Goal: Information Seeking & Learning: Understand process/instructions

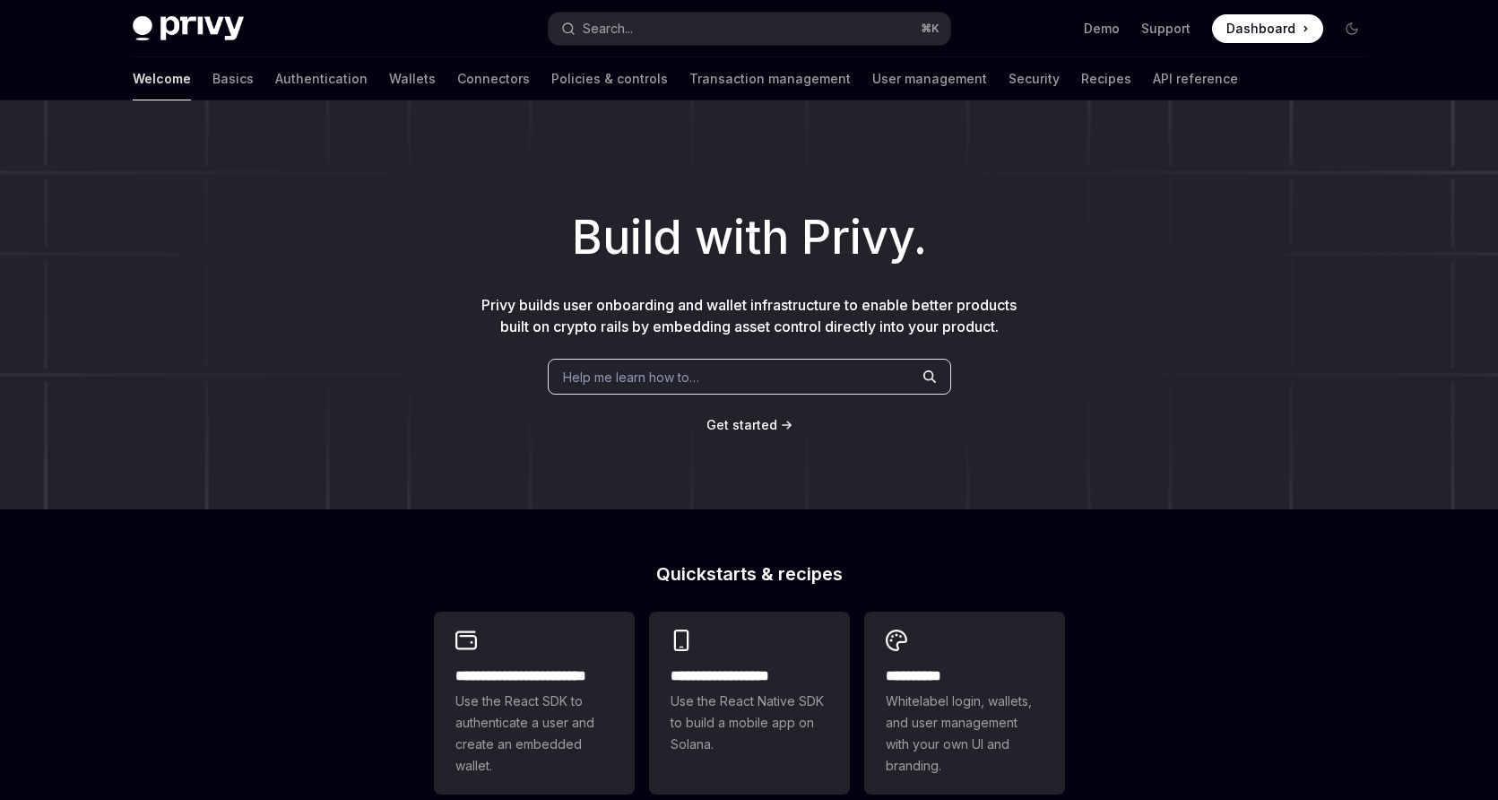
click at [178, 80] on div "Welcome Basics Authentication Wallets Connectors Policies & controls Transactio…" at bounding box center [685, 78] width 1105 height 43
click at [212, 80] on link "Basics" at bounding box center [232, 78] width 41 height 43
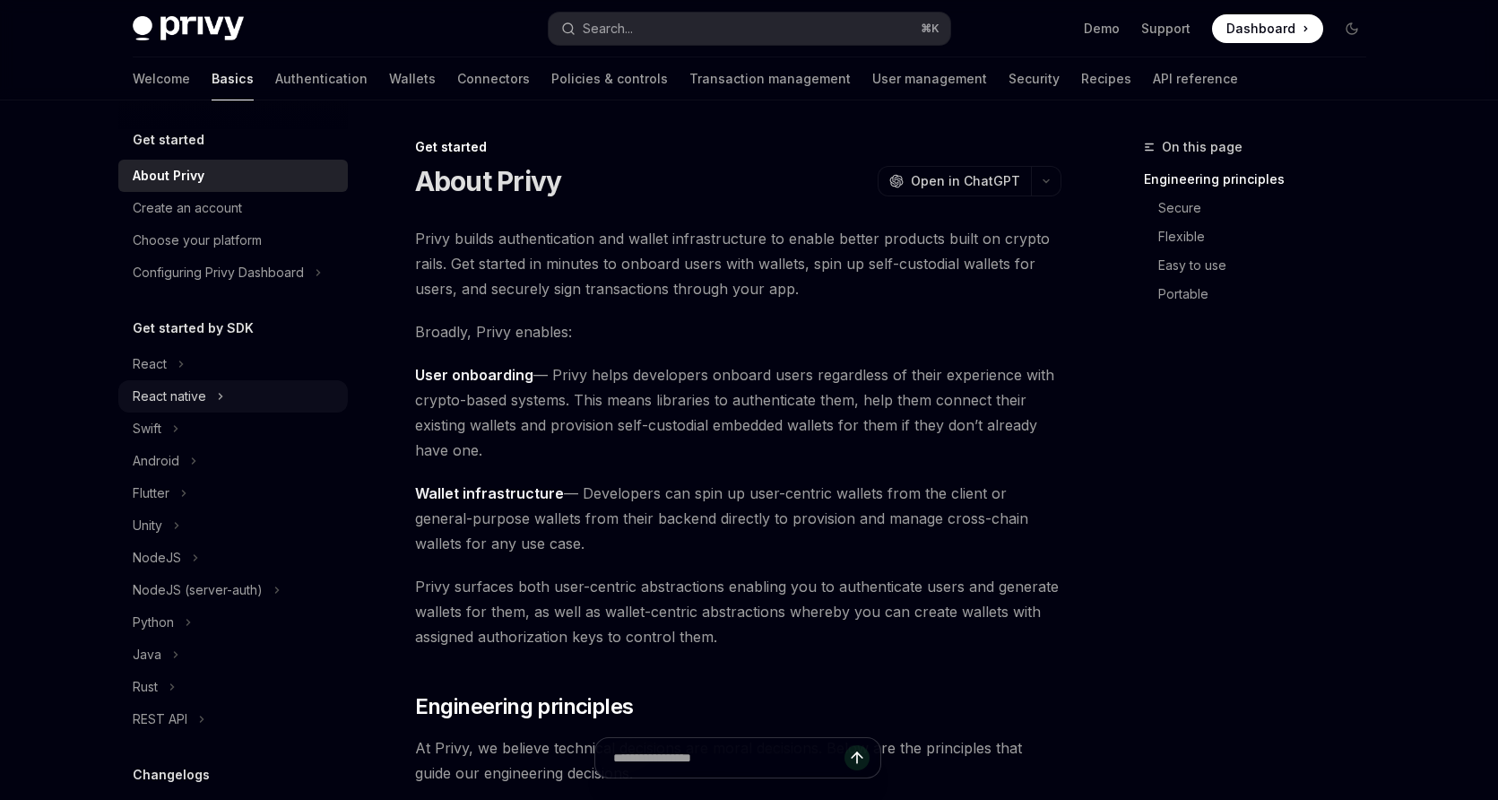
click at [223, 397] on button "React native" at bounding box center [233, 396] width 230 height 32
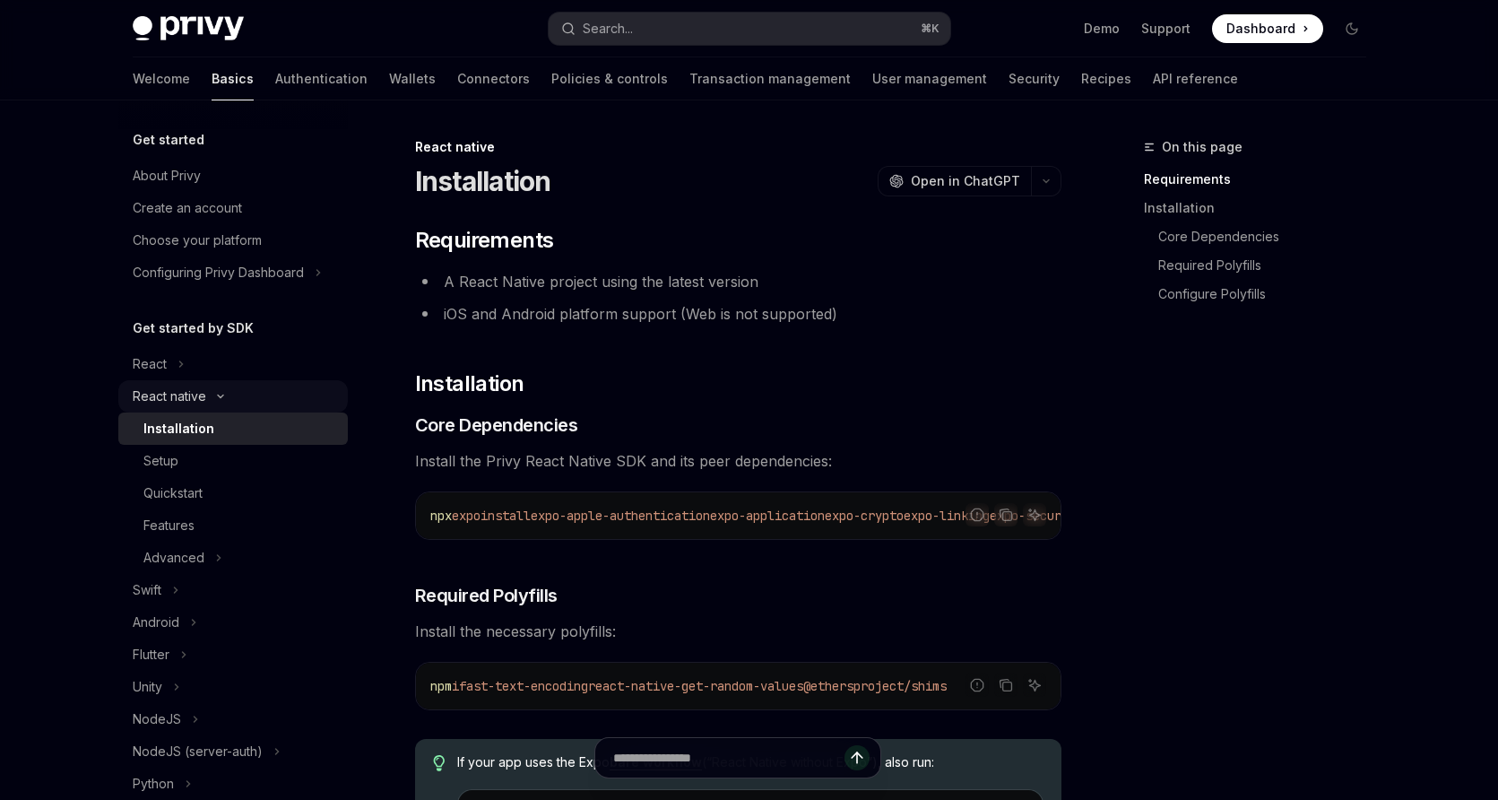
click at [223, 397] on icon "Toggle React native section" at bounding box center [221, 396] width 22 height 7
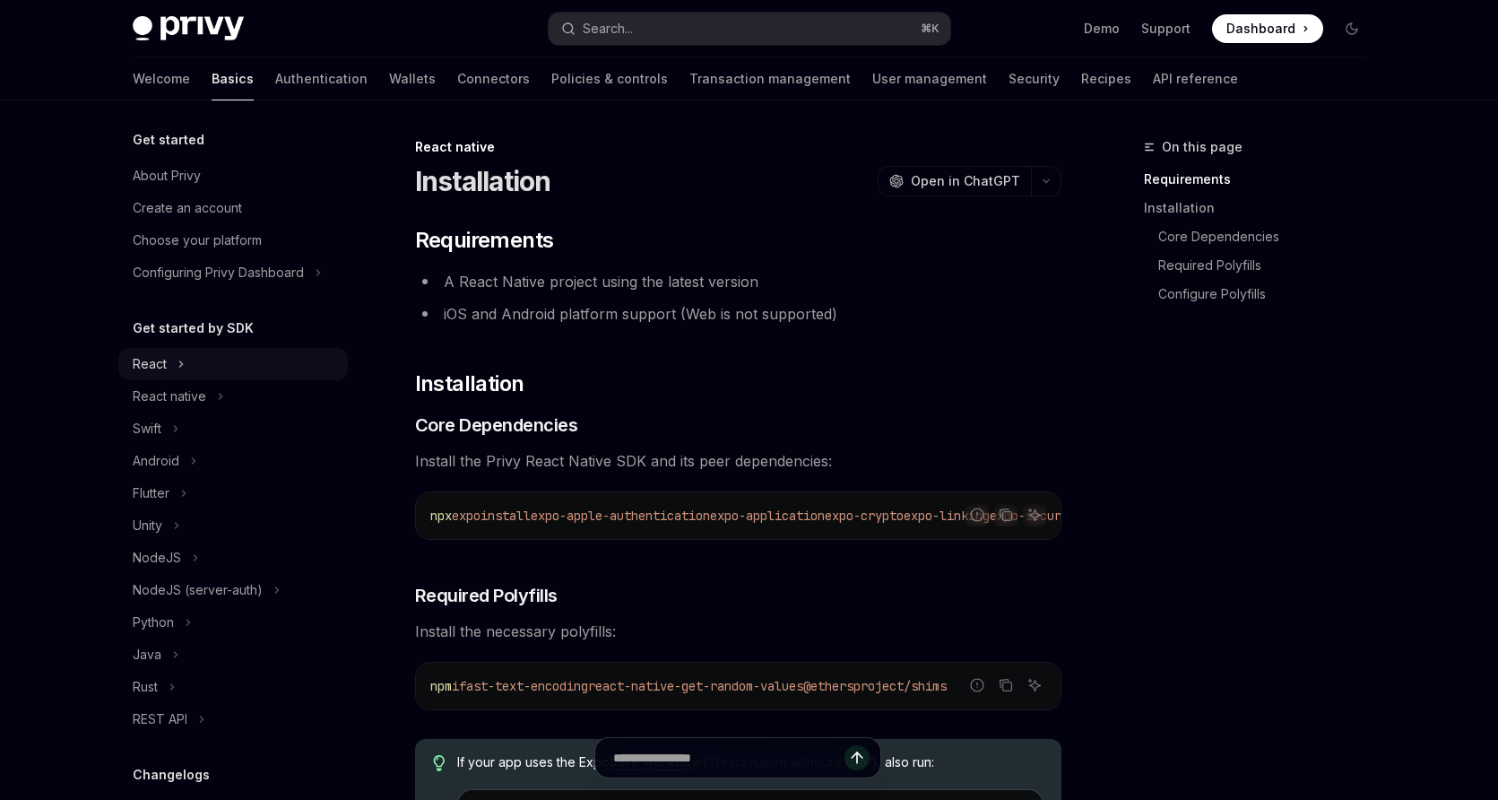
click at [198, 368] on button "React" at bounding box center [233, 364] width 230 height 32
type textarea "*"
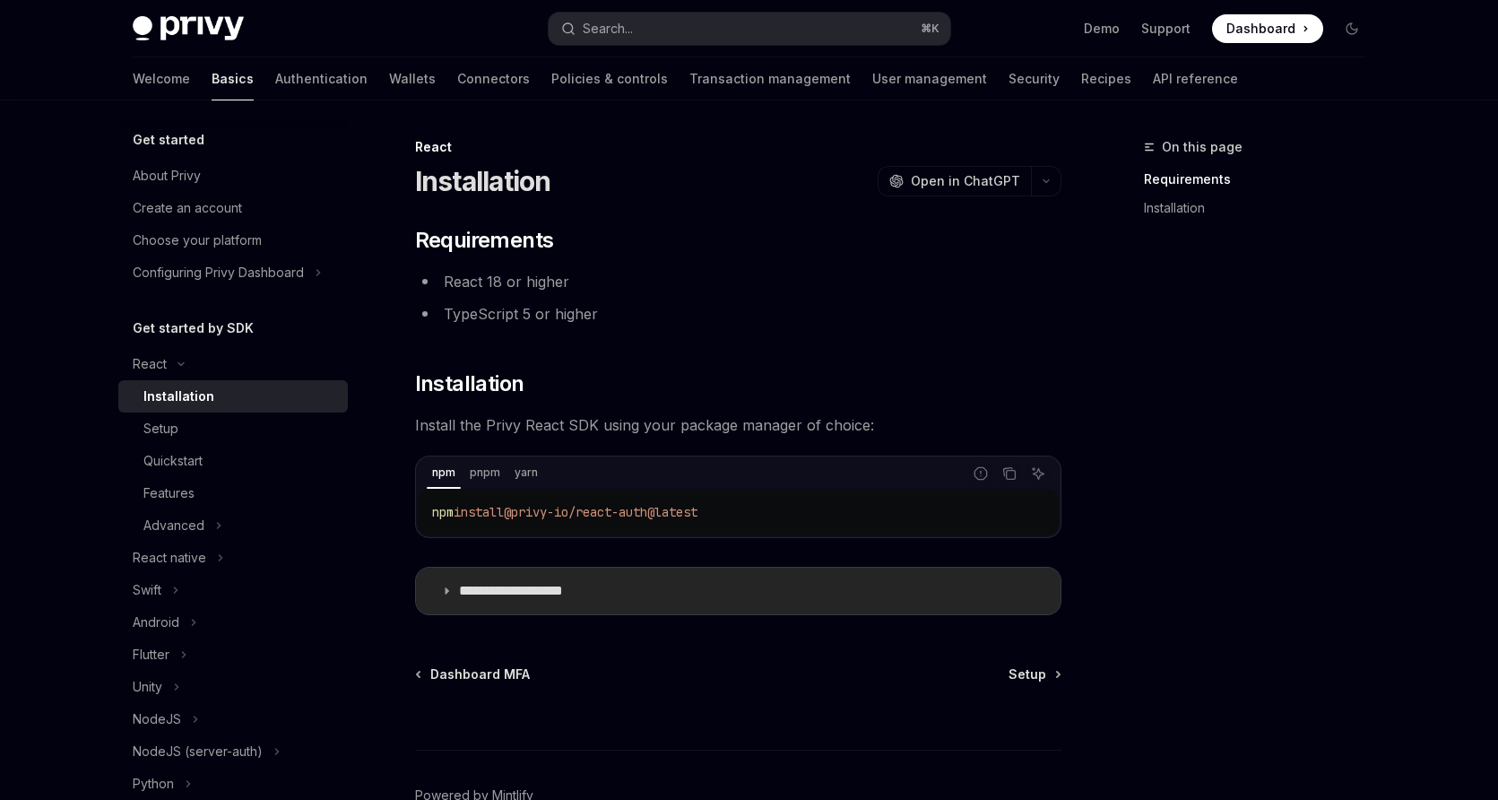
click at [551, 584] on p "**********" at bounding box center [532, 591] width 147 height 18
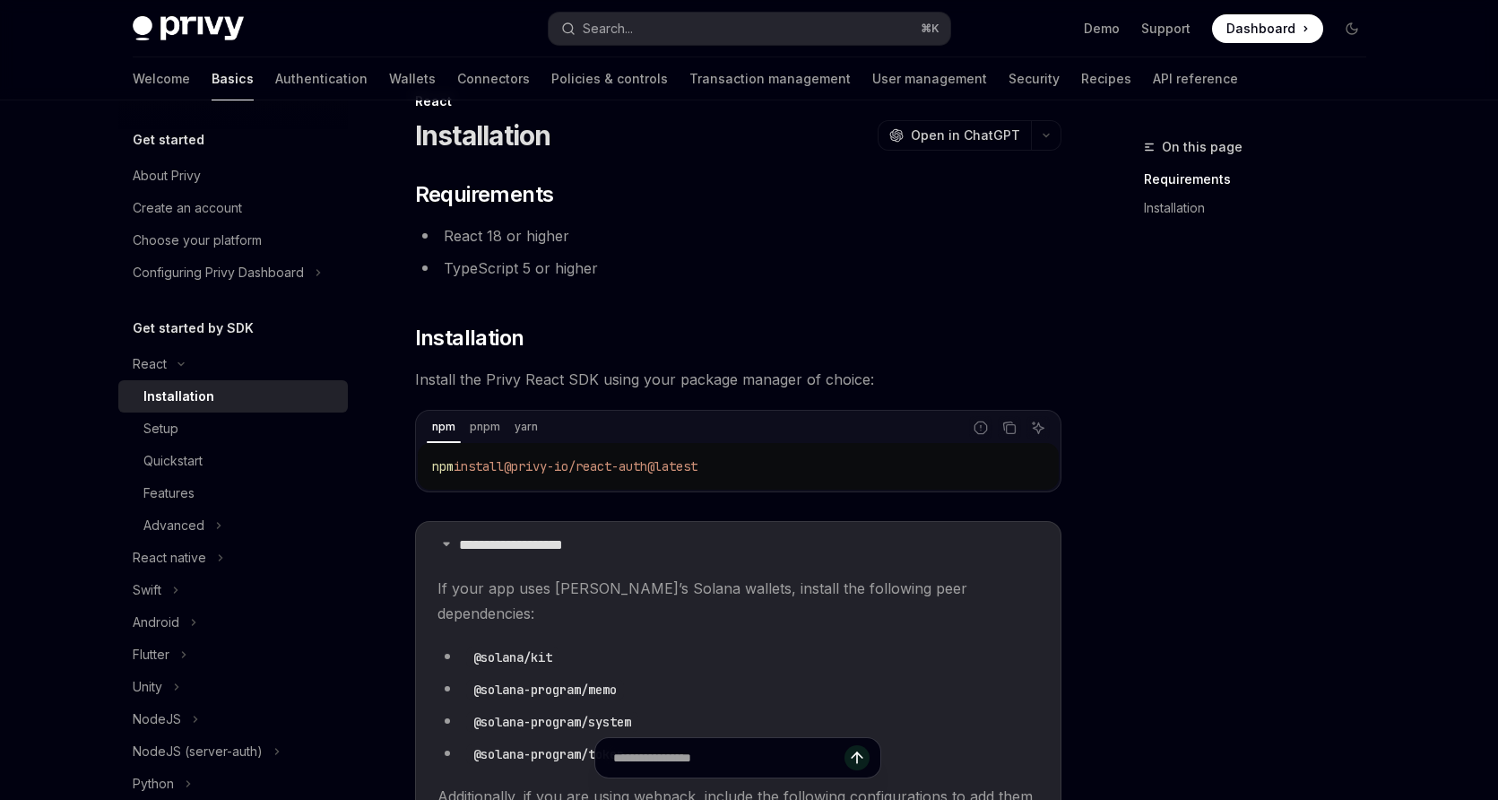
scroll to position [74, 0]
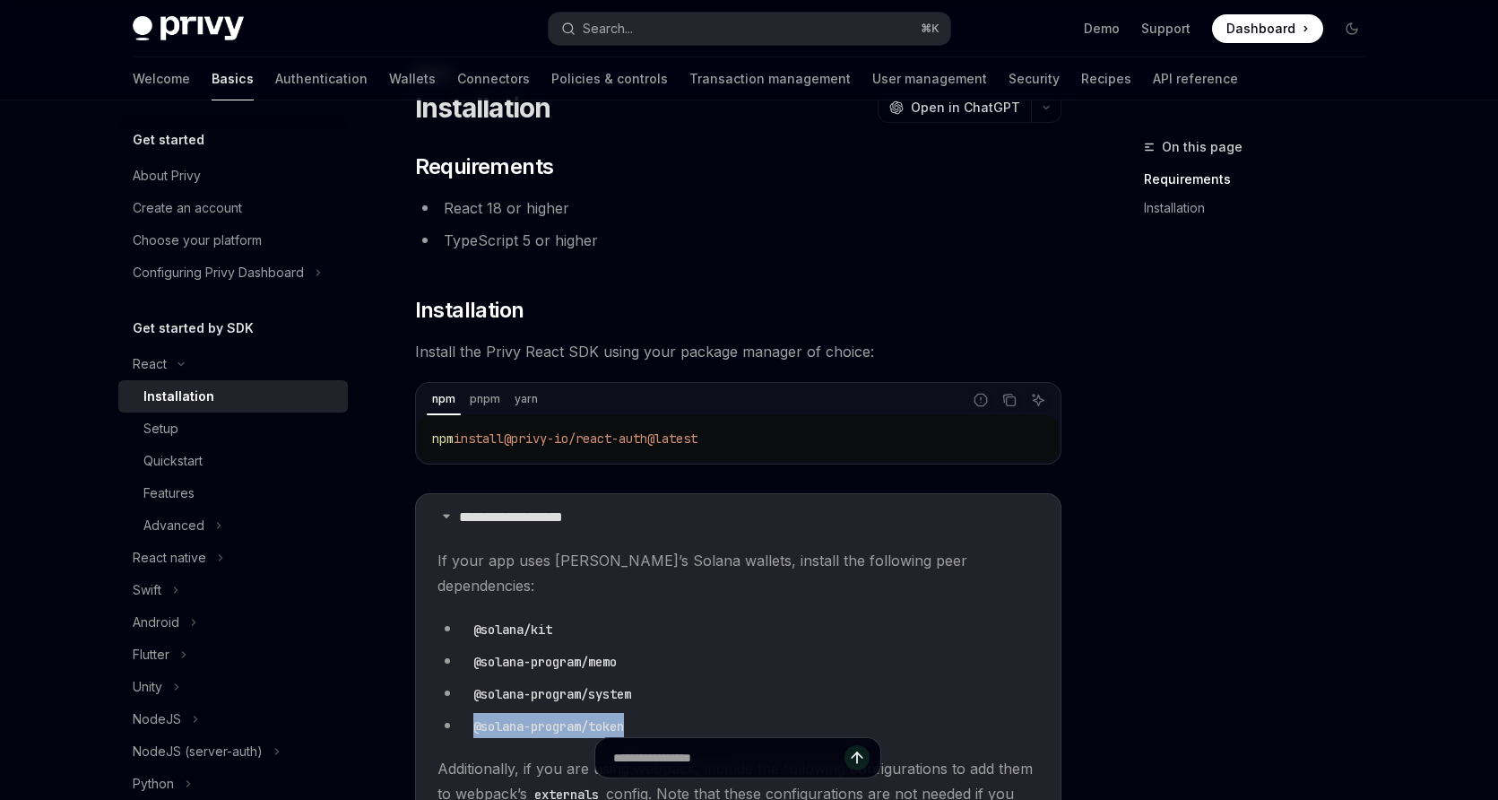
drag, startPoint x: 640, startPoint y: 700, endPoint x: 467, endPoint y: 697, distance: 173.1
click at [467, 713] on li "@solana-program/token" at bounding box center [739, 725] width 602 height 25
copy code "@solana-program/token"
drag, startPoint x: 559, startPoint y: 610, endPoint x: 476, endPoint y: 608, distance: 83.4
click at [476, 620] on code "@solana/kit" at bounding box center [512, 630] width 93 height 20
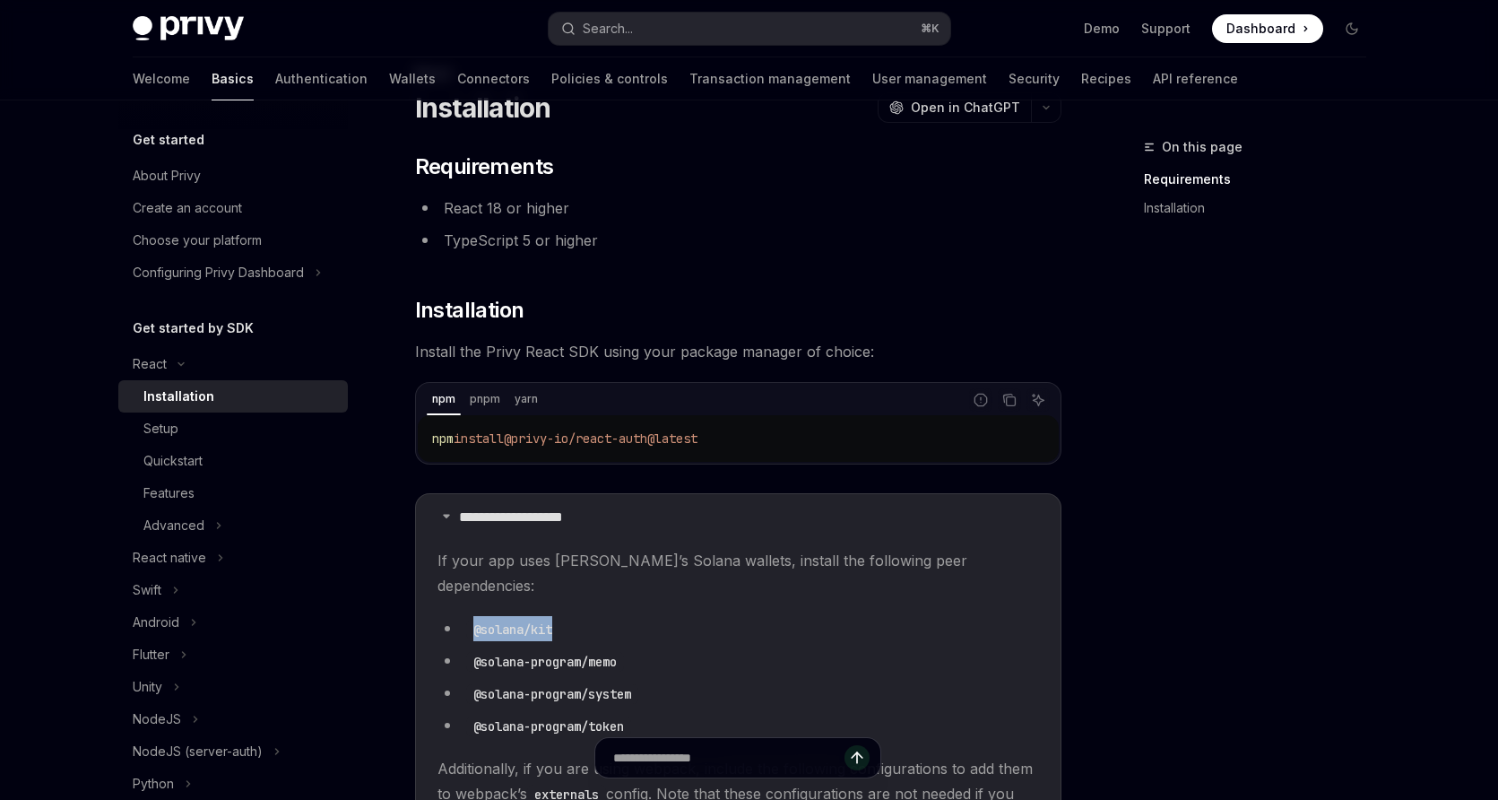
copy code "@solana/kit"
